Goal: Find specific page/section: Find specific page/section

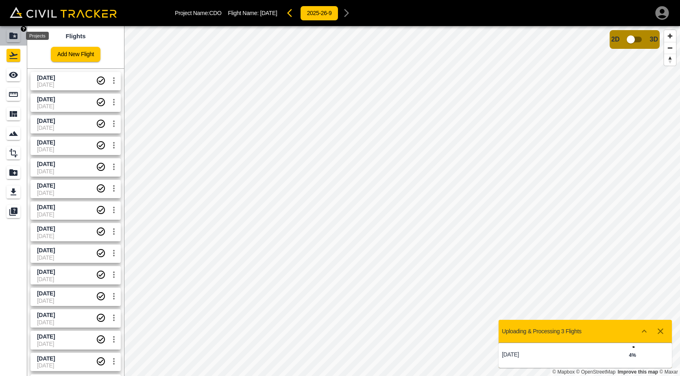
click at [12, 35] on icon "Projects" at bounding box center [13, 36] width 8 height 7
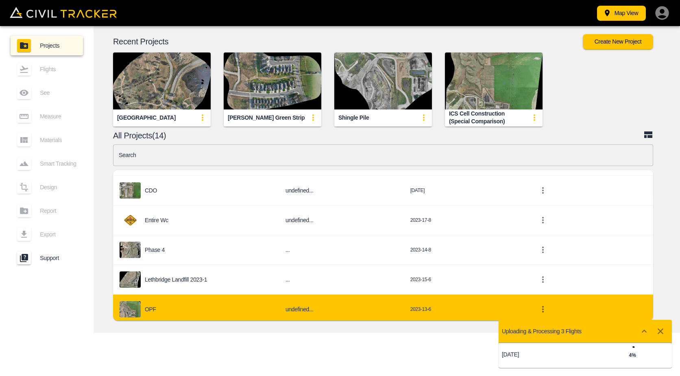
scroll to position [289, 0]
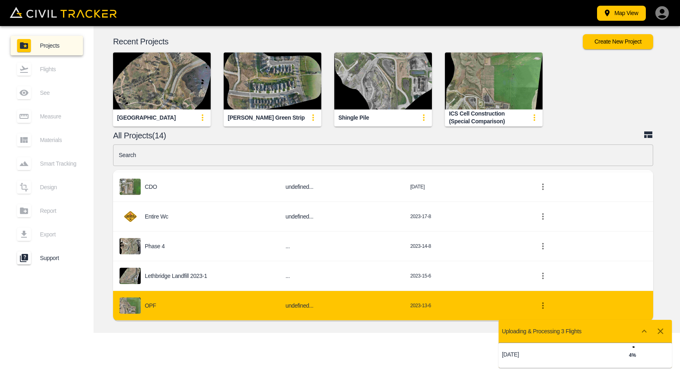
click at [201, 304] on div "OPF" at bounding box center [196, 306] width 153 height 16
